Goal: Information Seeking & Learning: Learn about a topic

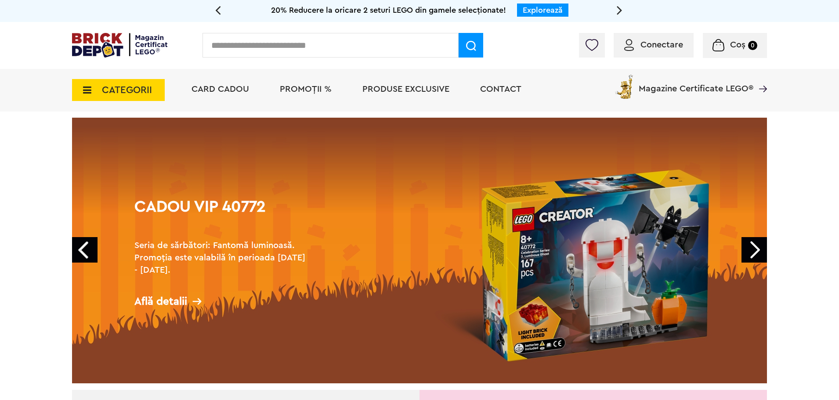
click at [655, 48] on span "Conectare" at bounding box center [661, 44] width 43 height 9
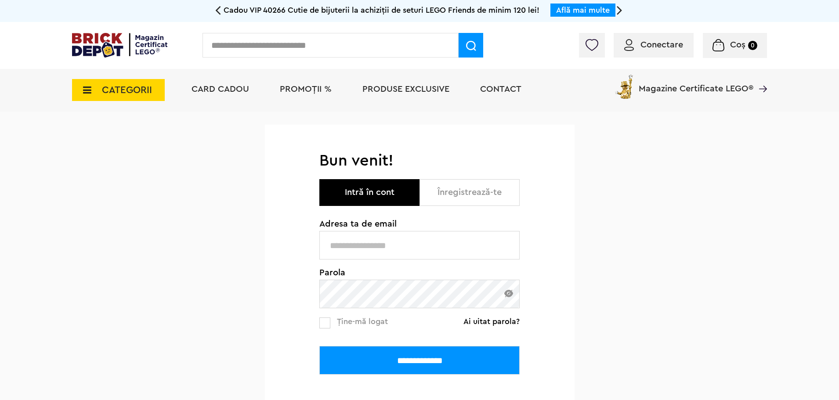
type input "**********"
click at [394, 353] on input "**********" at bounding box center [419, 360] width 200 height 29
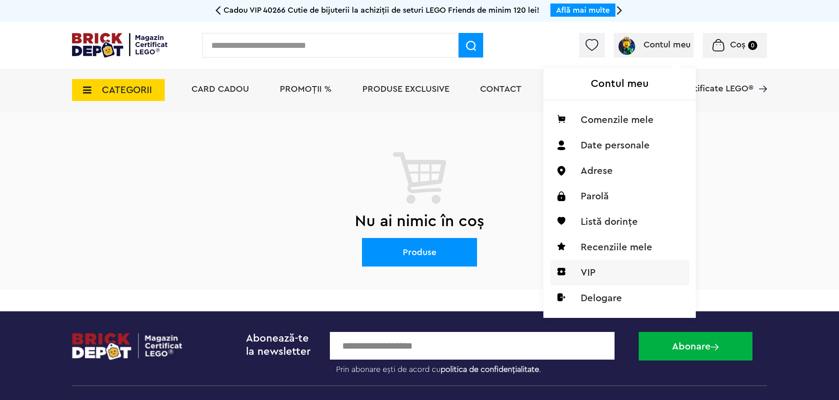
click at [593, 275] on li "VIP" at bounding box center [619, 272] width 139 height 25
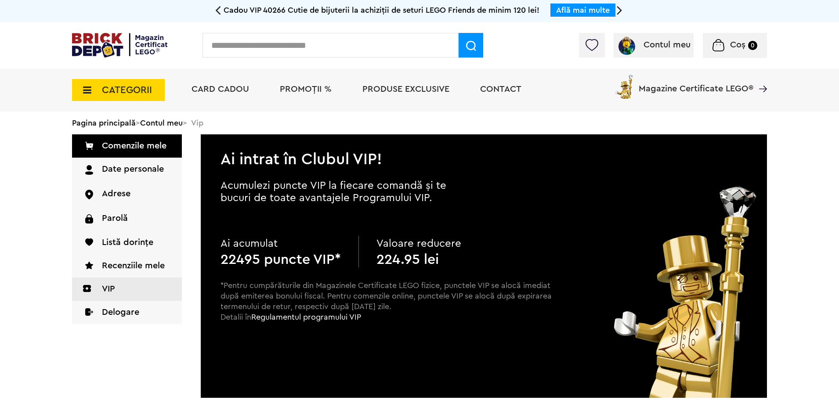
click at [107, 144] on link "Comenzile mele" at bounding box center [127, 145] width 110 height 23
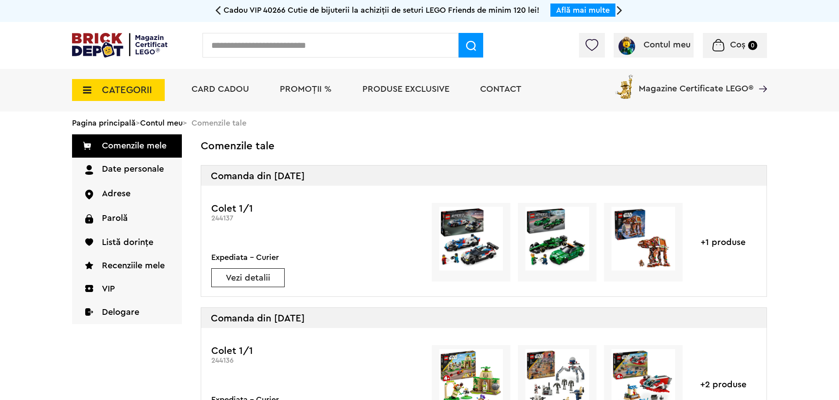
click at [105, 38] on img at bounding box center [119, 45] width 95 height 25
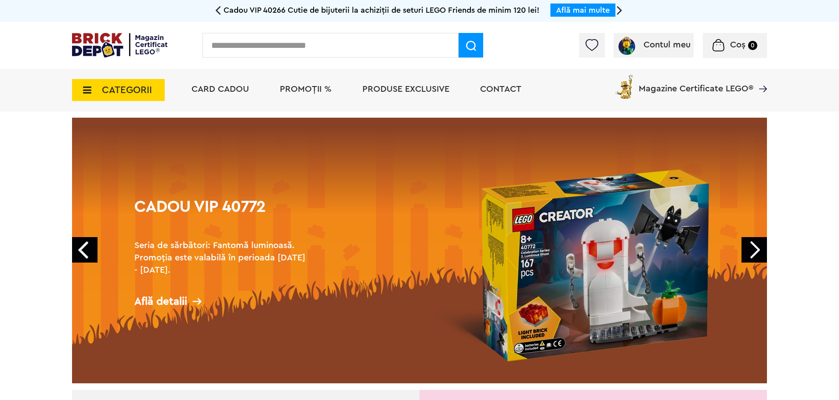
click at [757, 250] on link "Next" at bounding box center [753, 249] width 25 height 25
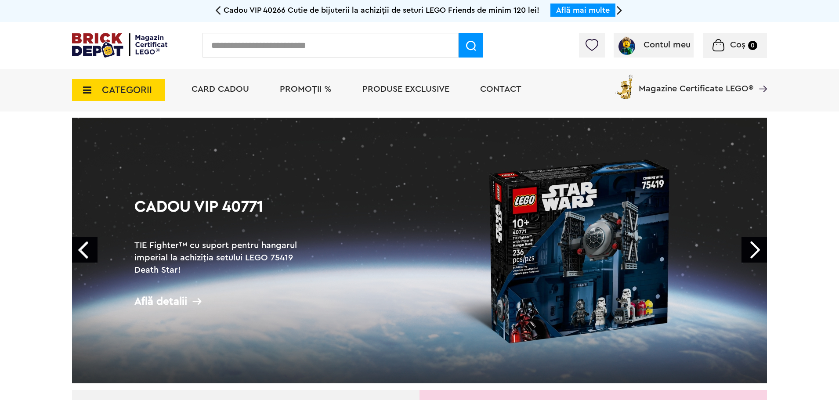
click at [757, 250] on link "Next" at bounding box center [753, 249] width 25 height 25
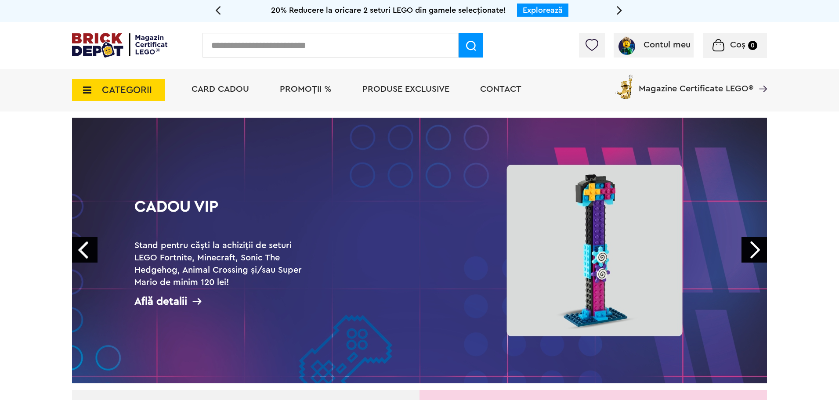
click at [757, 250] on link "Next" at bounding box center [753, 249] width 25 height 25
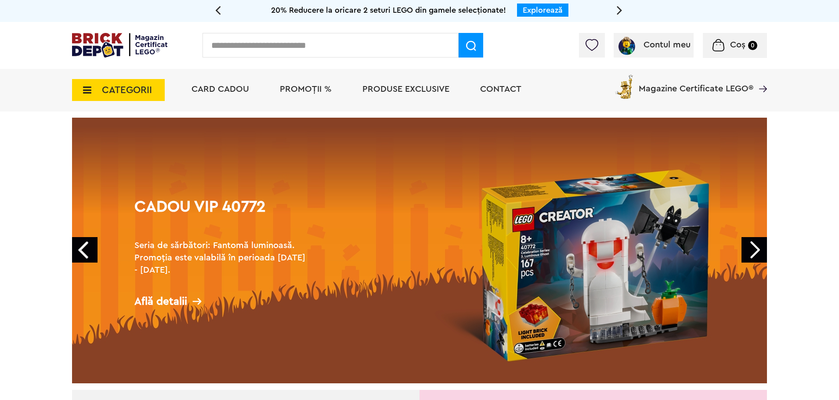
click at [757, 250] on link "Next" at bounding box center [753, 249] width 25 height 25
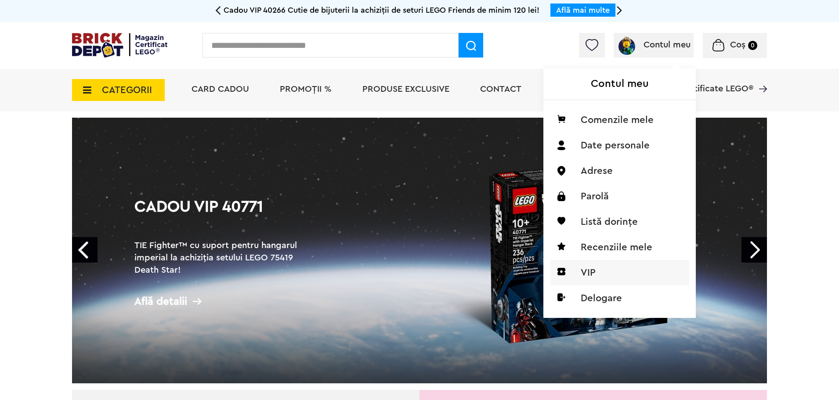
click at [601, 269] on li "VIP" at bounding box center [619, 272] width 139 height 25
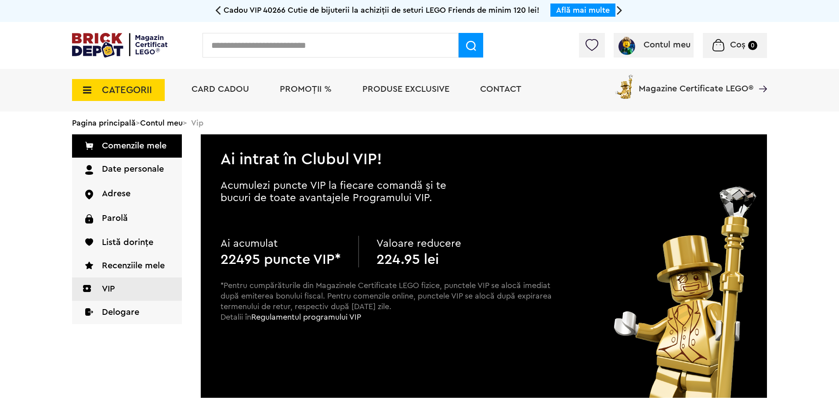
click at [300, 91] on span "PROMOȚII %" at bounding box center [306, 89] width 52 height 9
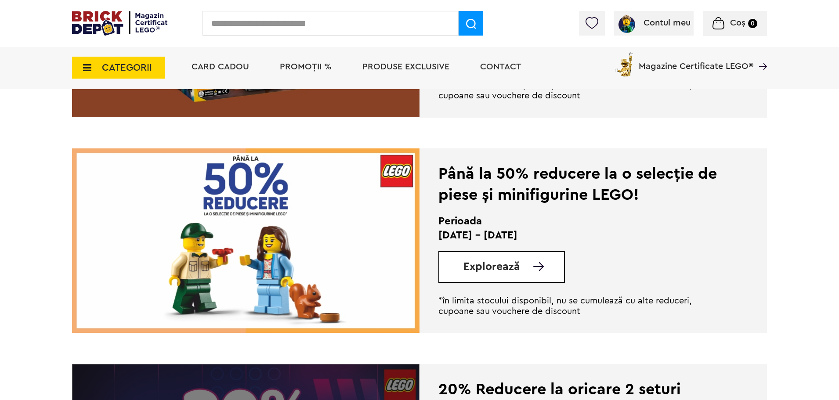
scroll to position [1449, 0]
click at [505, 263] on span "Explorează" at bounding box center [491, 266] width 57 height 11
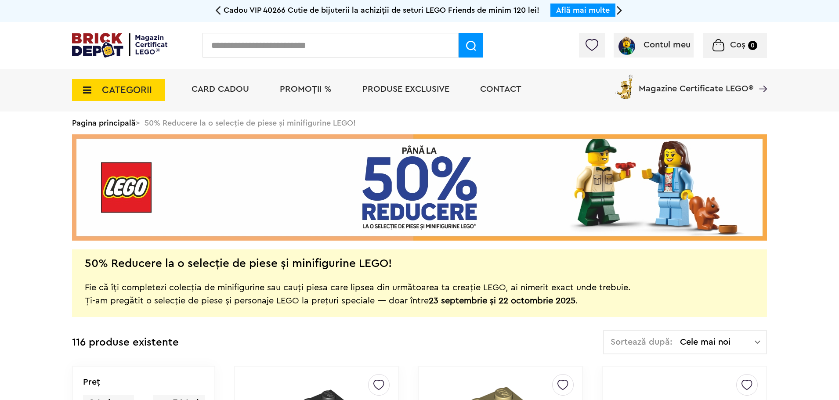
drag, startPoint x: 36, startPoint y: 182, endPoint x: 36, endPoint y: 175, distance: 7.5
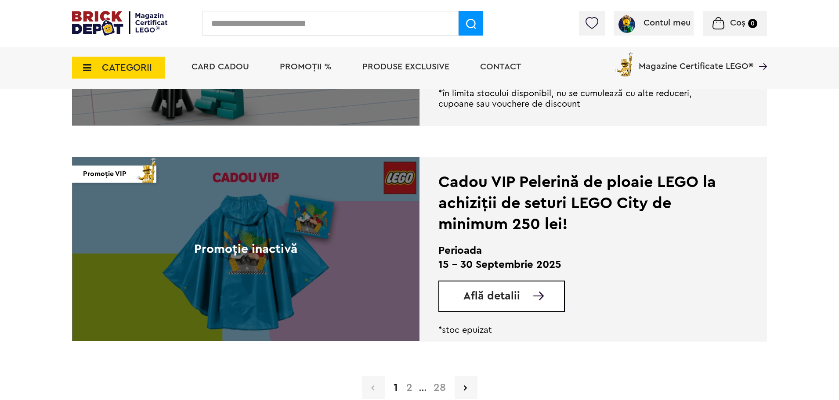
scroll to position [2268, 0]
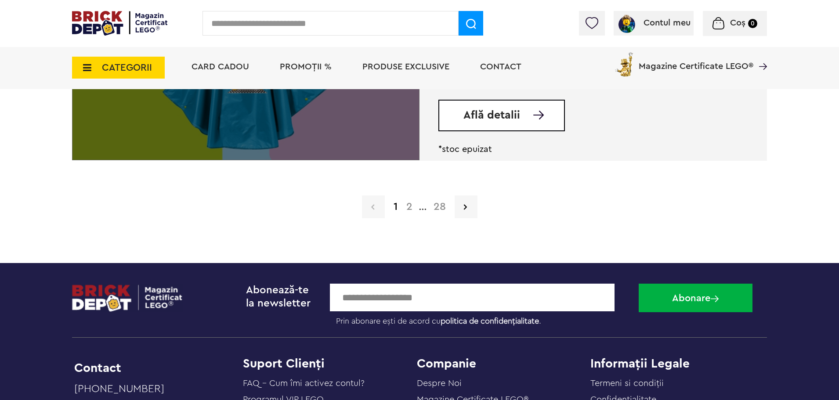
click at [436, 211] on link "28" at bounding box center [439, 207] width 21 height 11
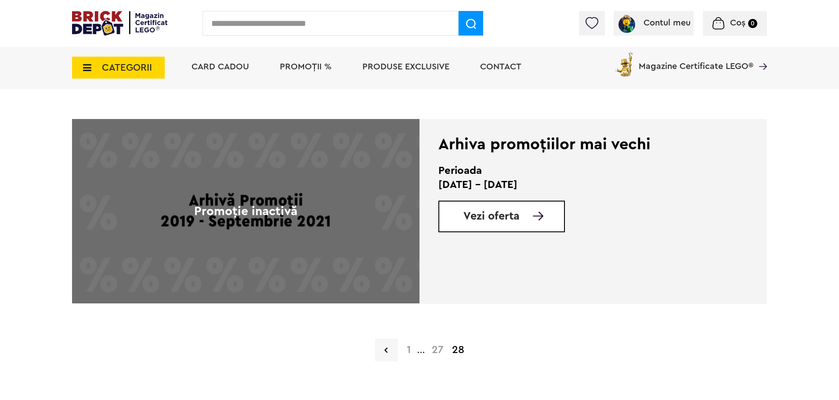
scroll to position [790, 0]
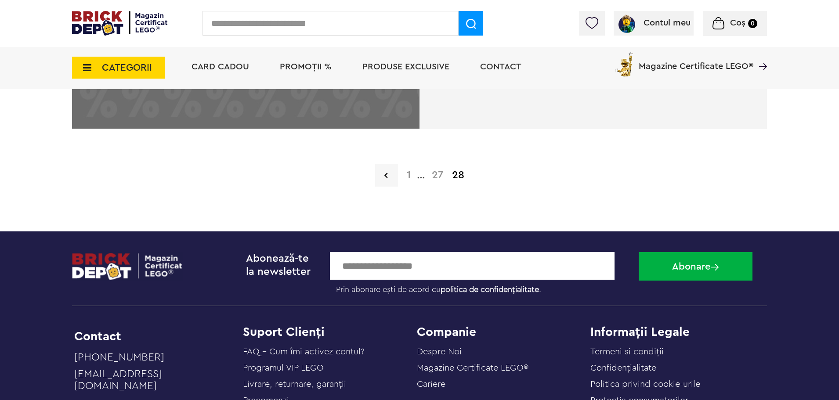
click at [420, 179] on span "..." at bounding box center [421, 176] width 12 height 6
click at [432, 177] on link "27" at bounding box center [437, 175] width 20 height 11
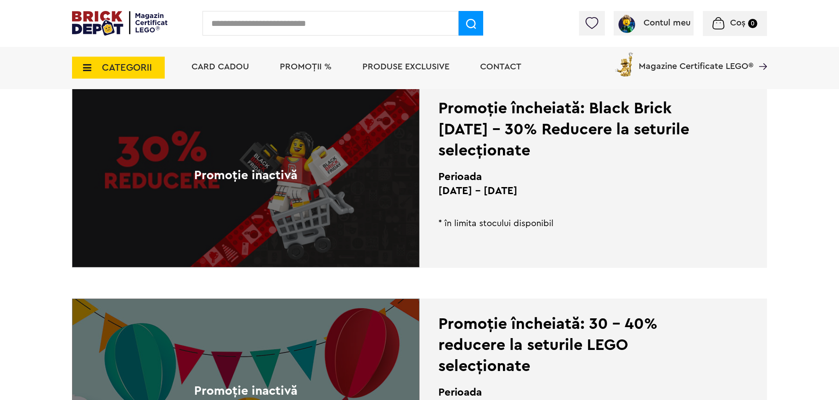
scroll to position [1054, 0]
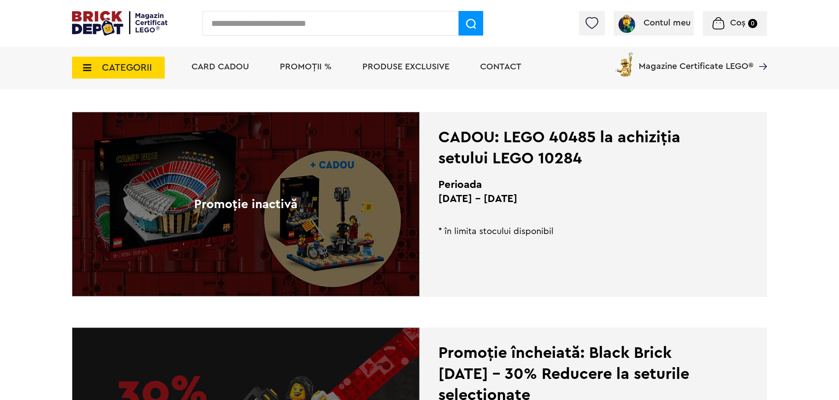
click at [302, 65] on span "PROMOȚII %" at bounding box center [306, 66] width 52 height 9
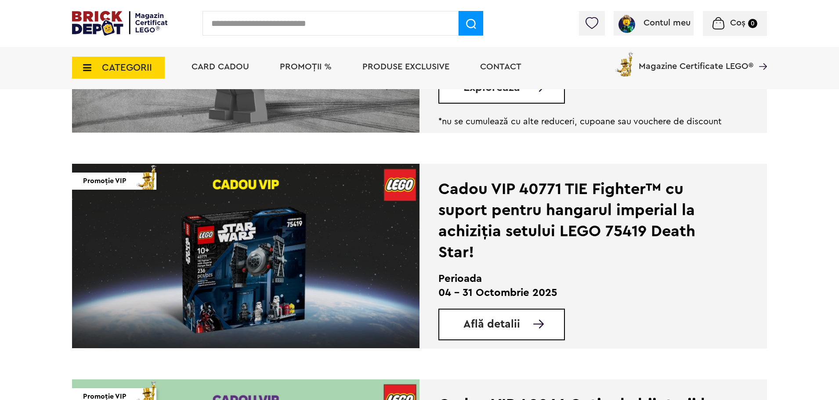
scroll to position [615, 0]
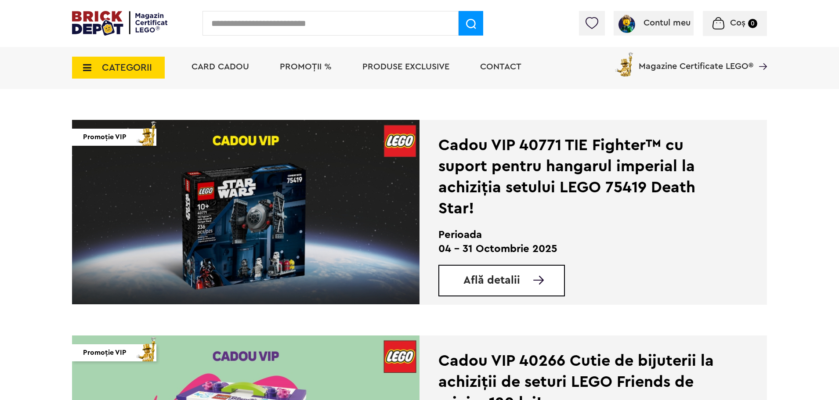
click at [499, 284] on span "Află detalii" at bounding box center [491, 280] width 57 height 11
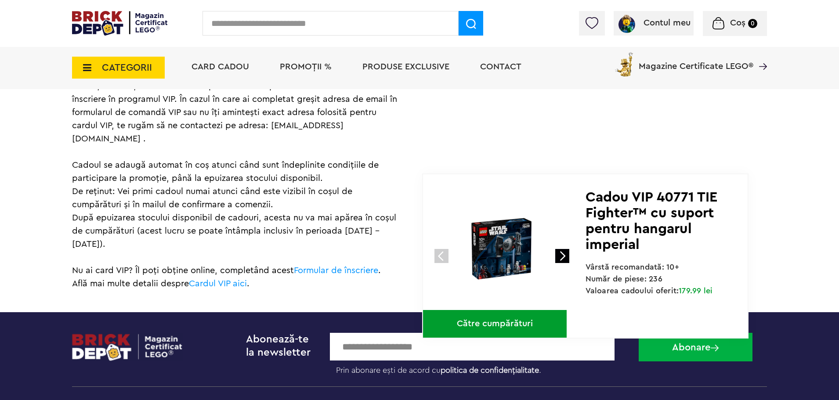
scroll to position [615, 0]
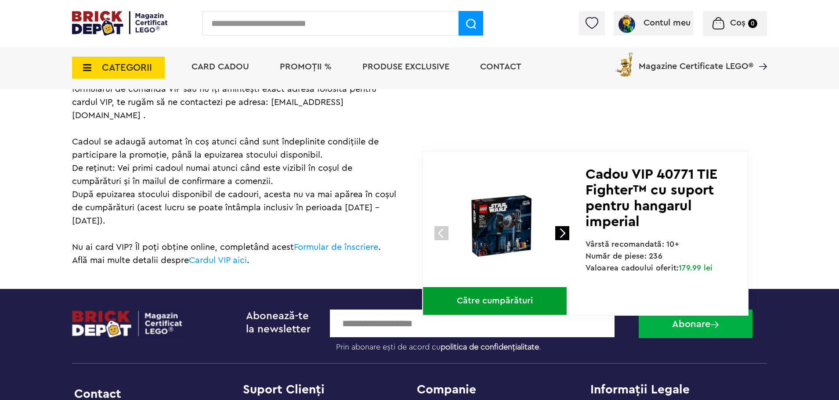
click at [563, 230] on link at bounding box center [562, 233] width 14 height 14
click at [561, 233] on link at bounding box center [562, 233] width 14 height 14
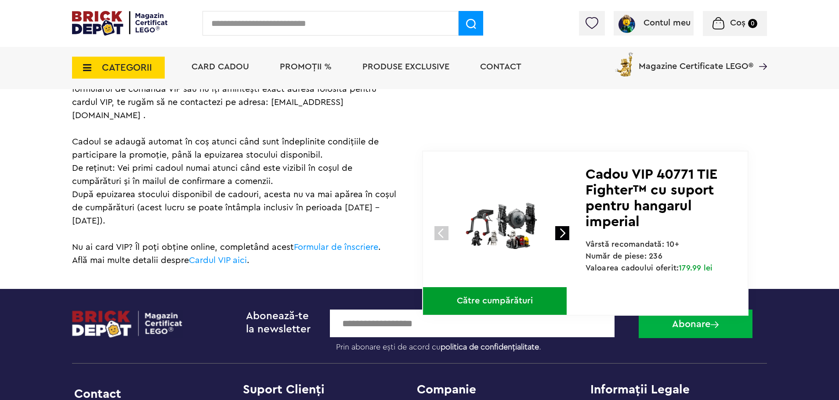
click at [120, 23] on img at bounding box center [119, 23] width 95 height 25
